Goal: Information Seeking & Learning: Find specific fact

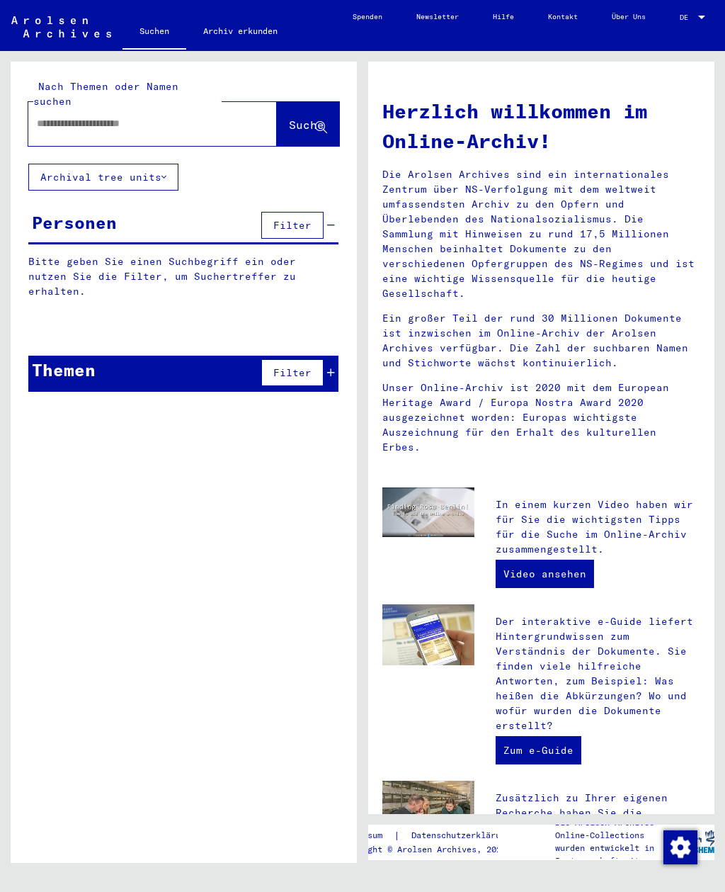
click at [55, 116] on input "text" at bounding box center [136, 123] width 198 height 15
type input "**********"
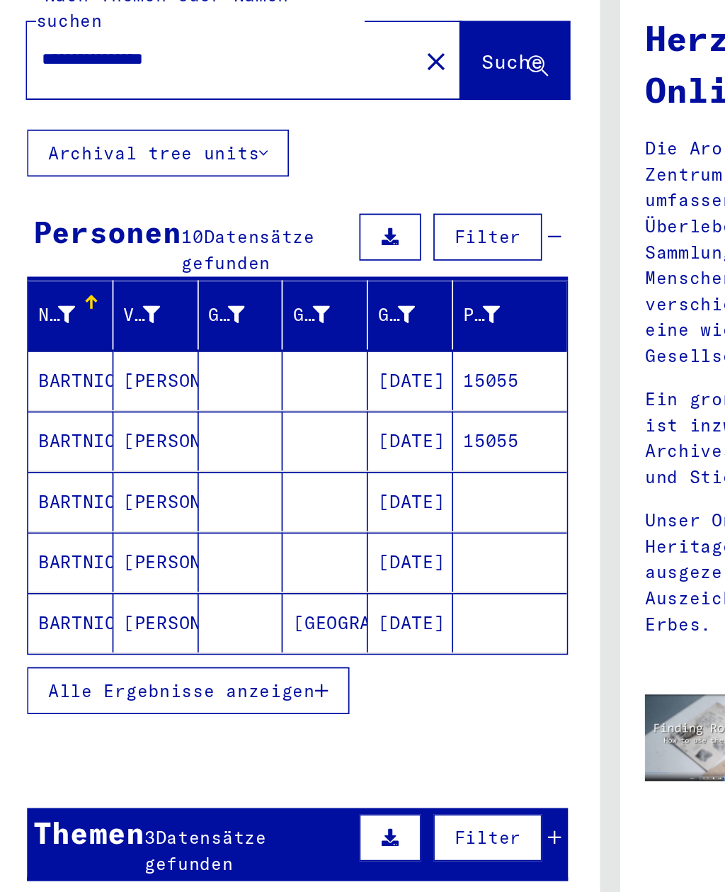
scroll to position [16, 0]
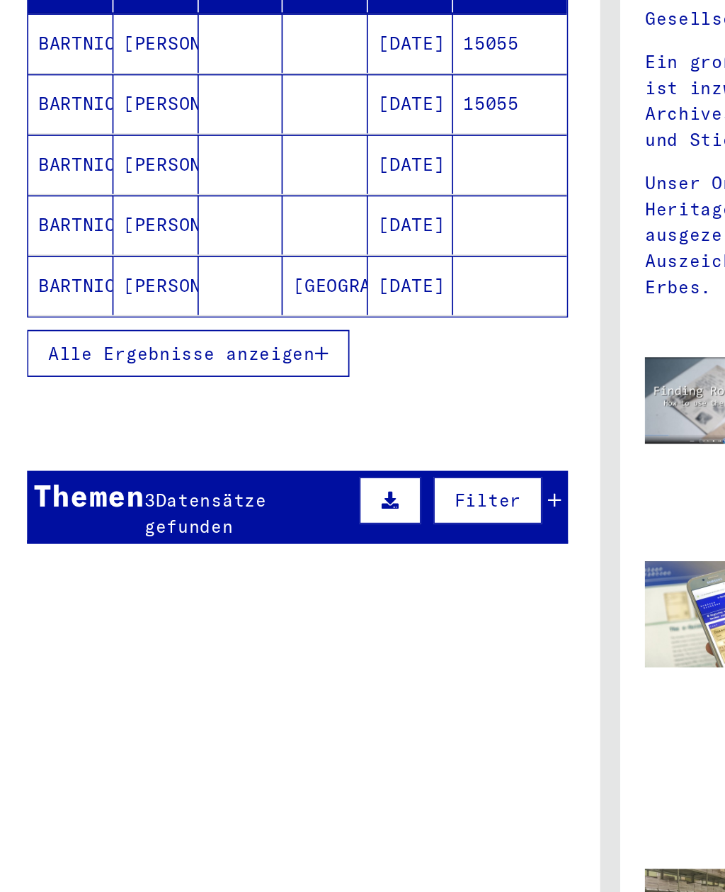
click at [40, 479] on span "Alle Ergebnisse anzeigen" at bounding box center [116, 485] width 153 height 13
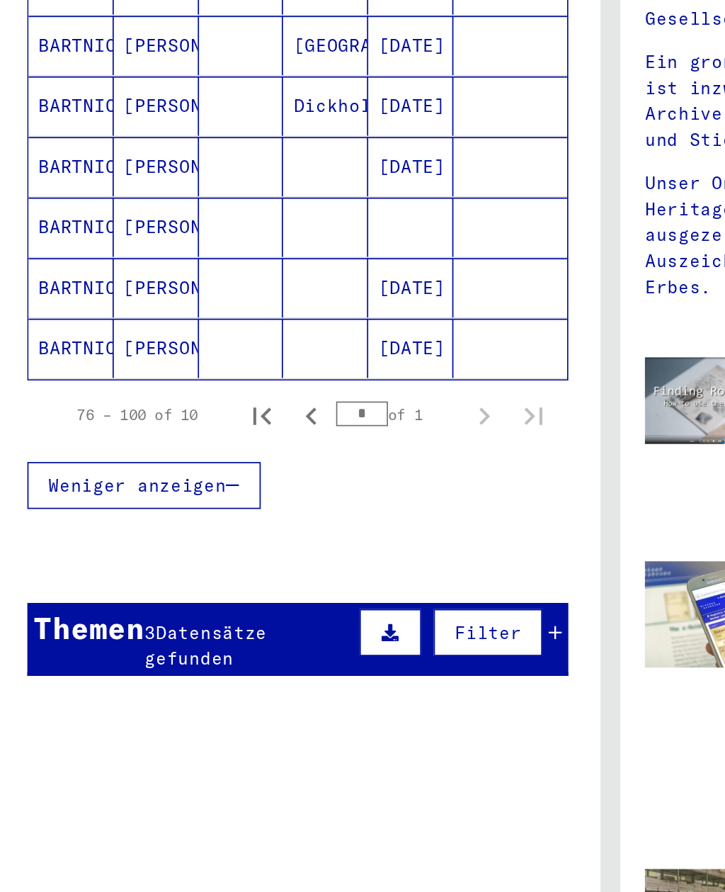
scroll to position [137, 0]
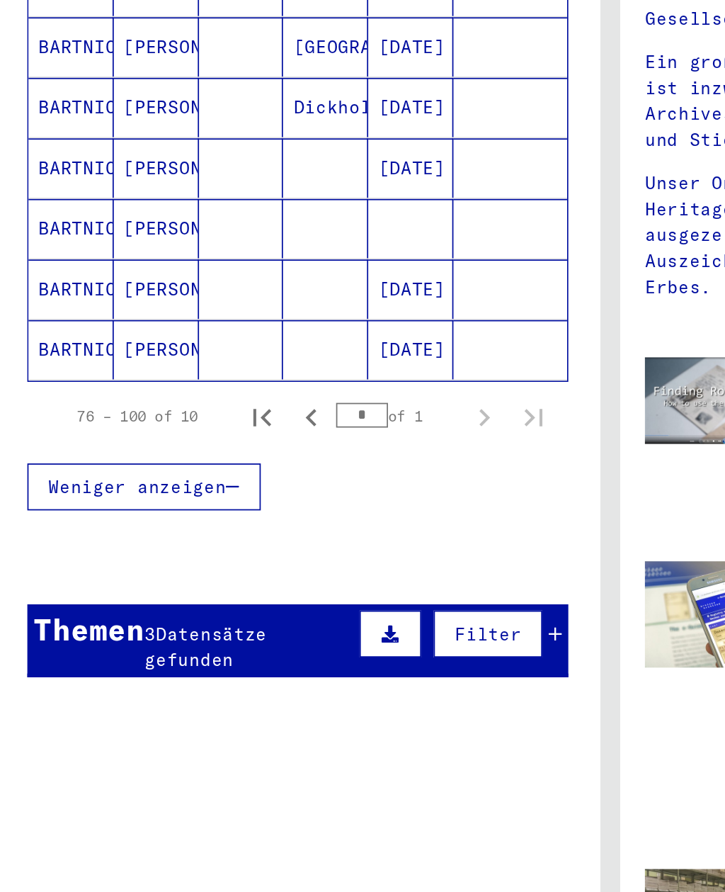
click at [80, 630] on div "Themen" at bounding box center [64, 643] width 64 height 26
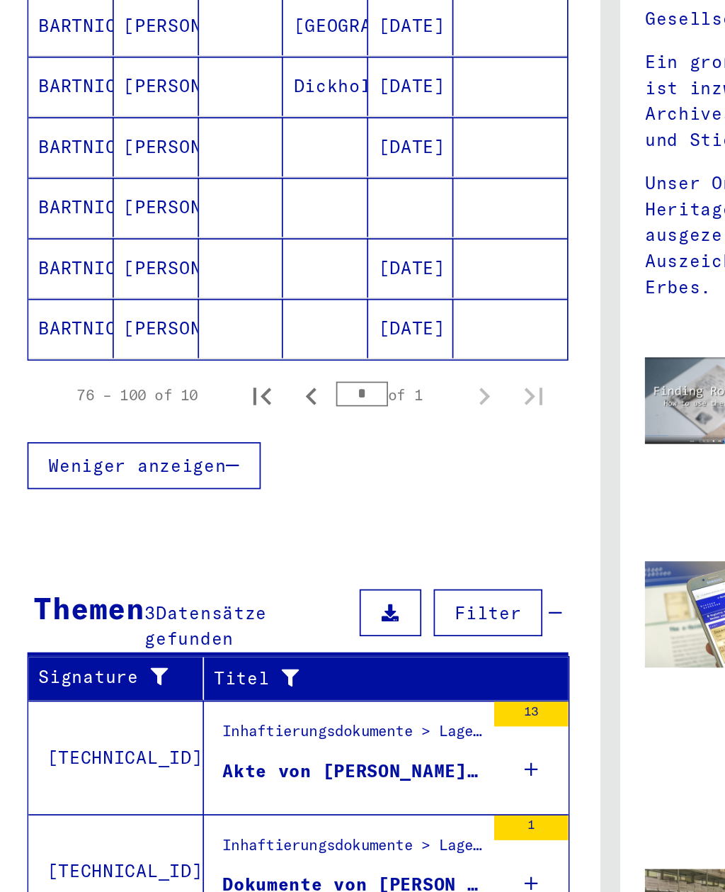
scroll to position [148, 0]
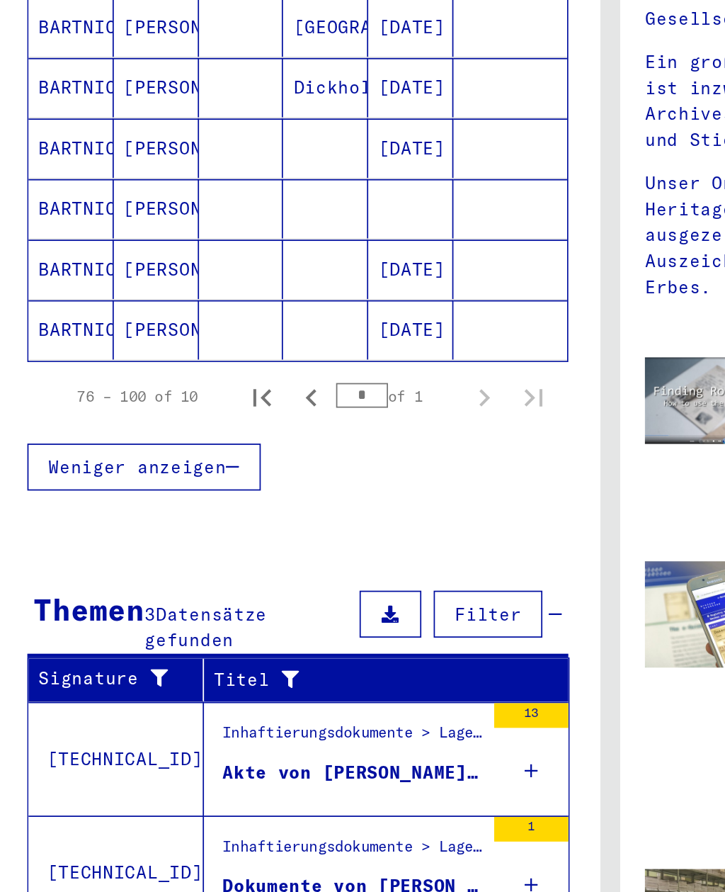
click at [156, 718] on div "Akte von [PERSON_NAME], geboren am [DEMOGRAPHIC_DATA]" at bounding box center [214, 725] width 149 height 15
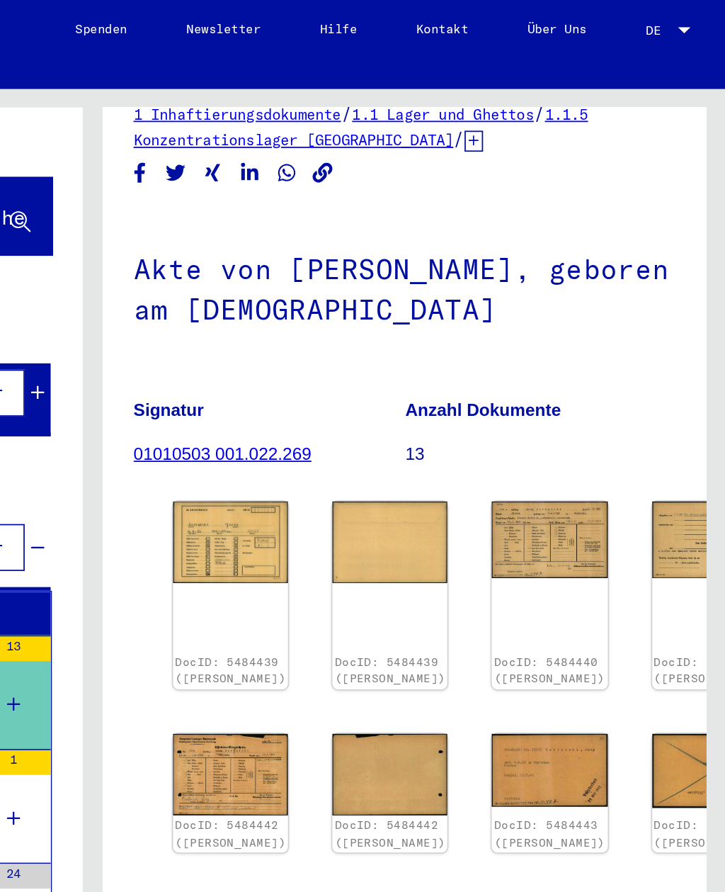
scroll to position [21, 0]
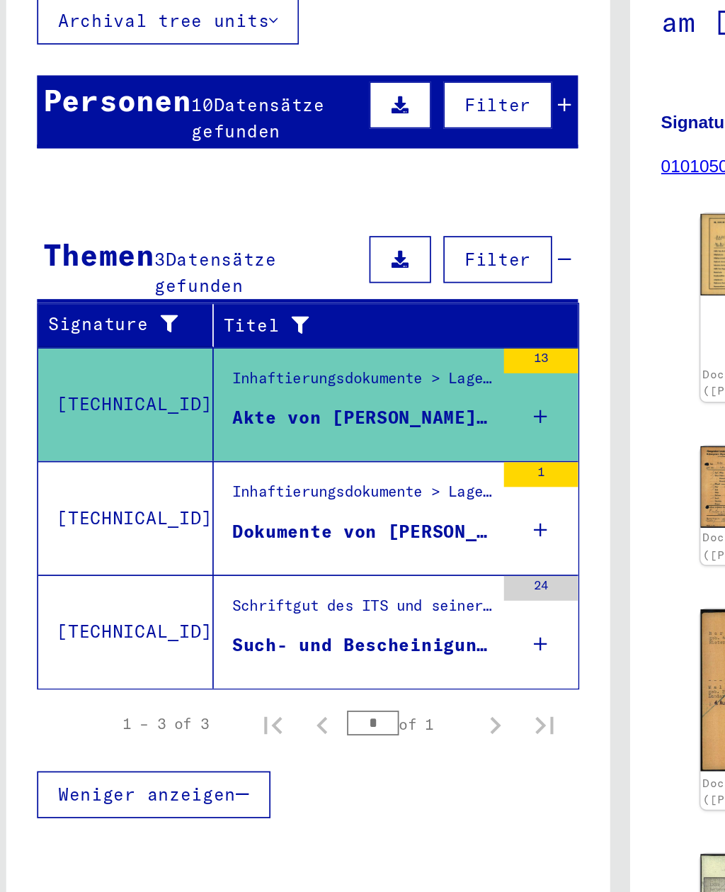
click at [142, 441] on div "Inhaftierungsdokumente > Lager und Ghettos > Konzentrationslager [GEOGRAPHIC_DA…" at bounding box center [214, 451] width 149 height 20
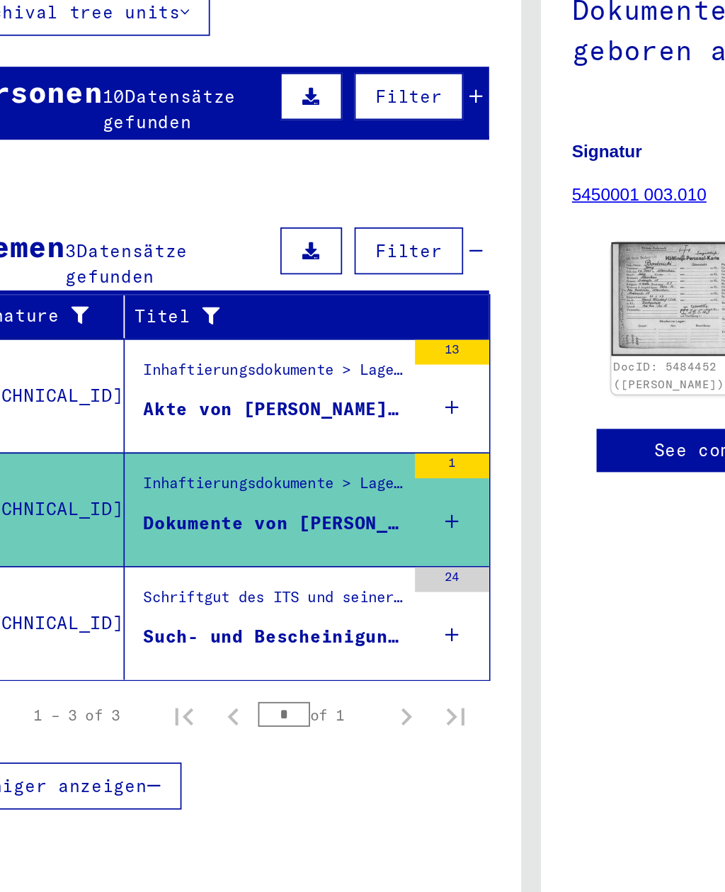
click at [140, 506] on div "Schriftgut des ITS und seiner Vorgänger > Bearbeitung von Anfragen > Fallbezoge…" at bounding box center [214, 516] width 149 height 20
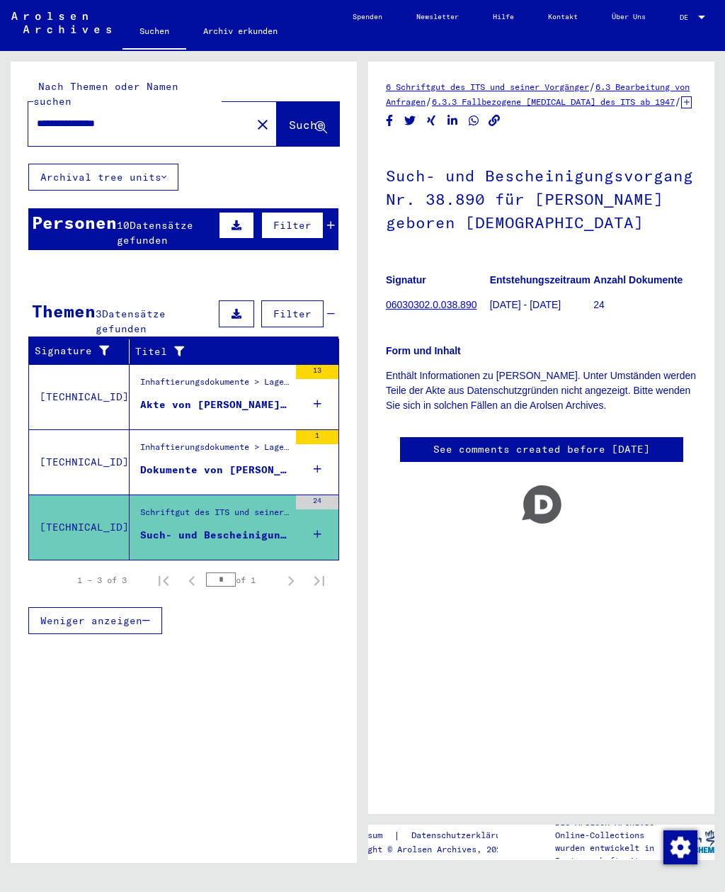
click at [58, 210] on div "Personen" at bounding box center [74, 223] width 85 height 26
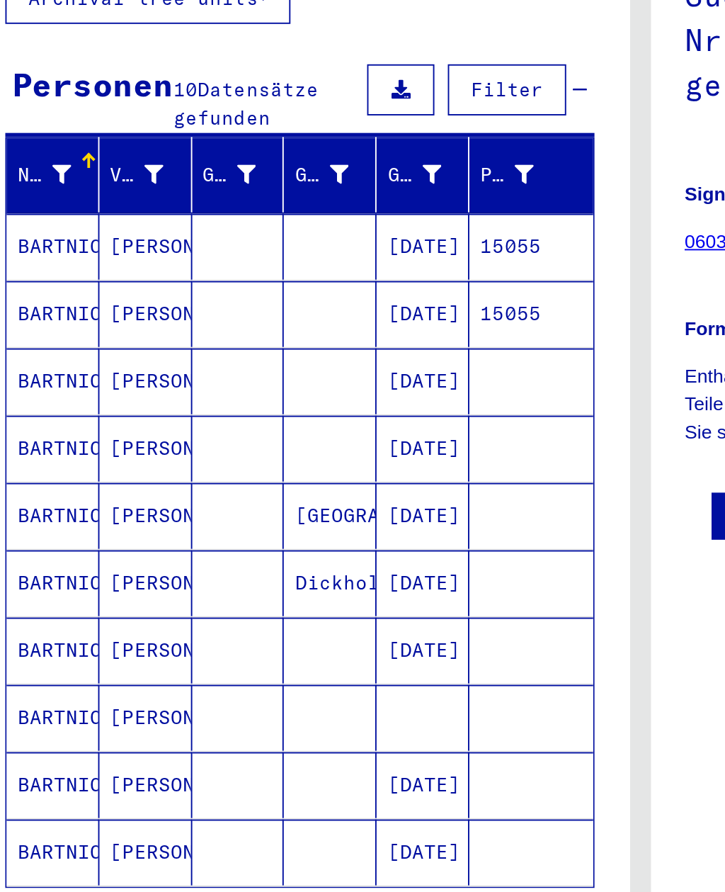
click at [78, 538] on mat-cell "[PERSON_NAME]" at bounding box center [102, 555] width 49 height 35
